Goal: Task Accomplishment & Management: Manage account settings

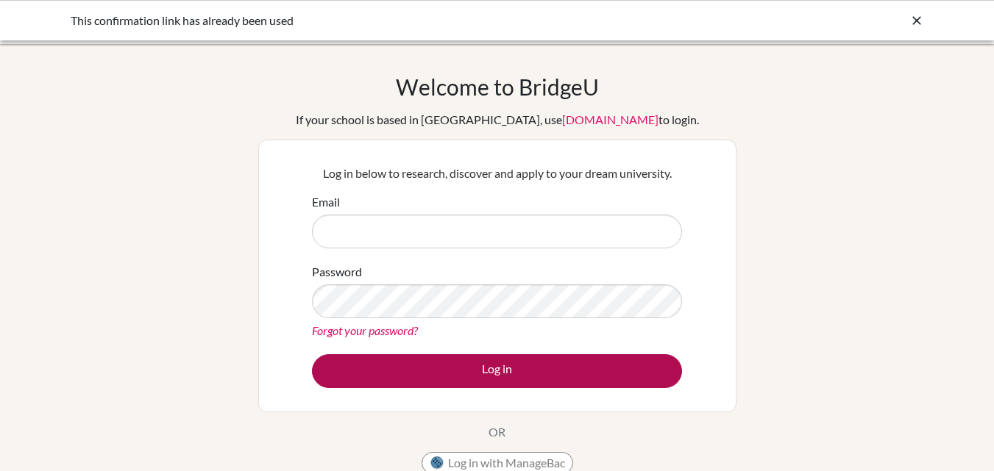
type input "[EMAIL_ADDRESS][PERSON_NAME][DOMAIN_NAME]"
click at [423, 370] on button "Log in" at bounding box center [497, 371] width 370 height 34
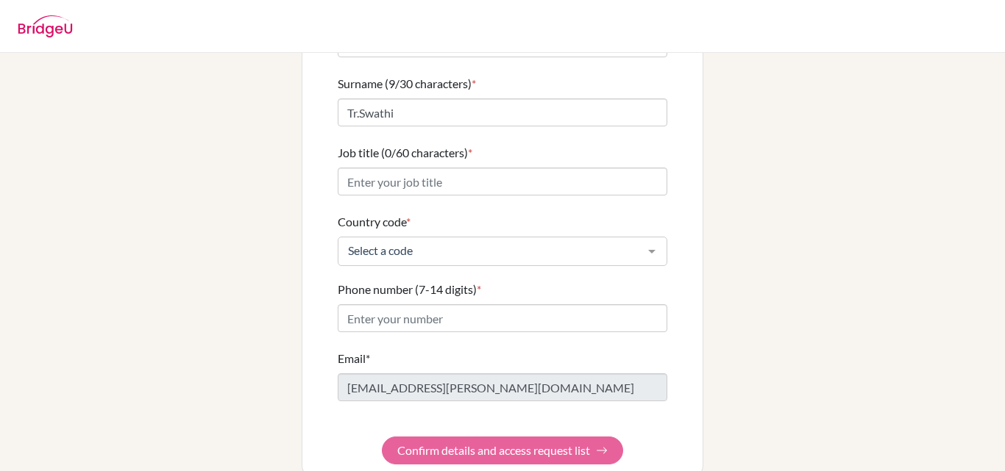
scroll to position [186, 0]
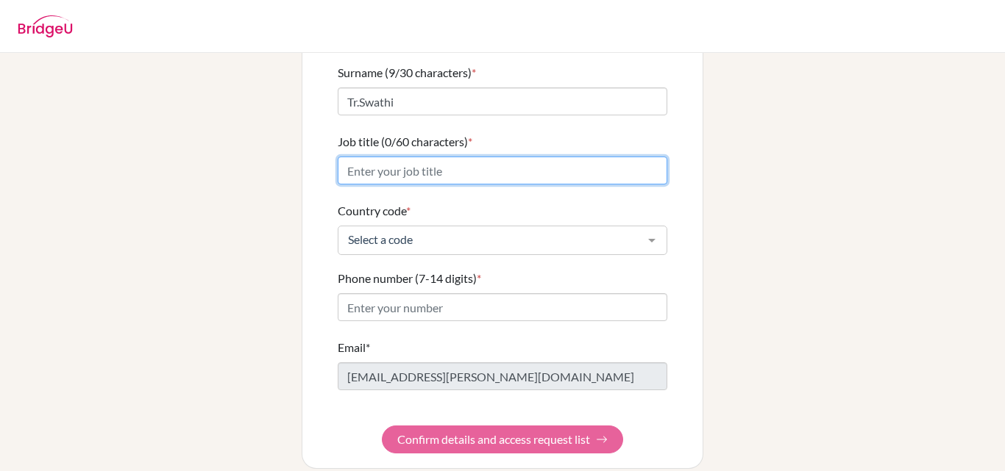
click at [488, 157] on input "Job title (0/60 characters) *" at bounding box center [502, 171] width 329 height 28
